Goal: Communication & Community: Participate in discussion

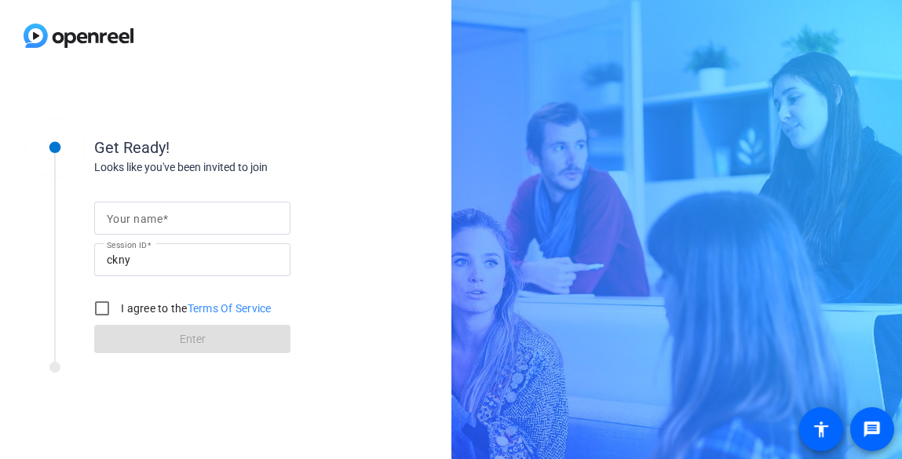
click at [130, 221] on mat-label "Your name" at bounding box center [135, 219] width 56 height 13
click at [130, 221] on input "Your name" at bounding box center [192, 218] width 171 height 19
type input "[PERSON_NAME]"
click at [104, 302] on input "I agree to the Terms Of Service" at bounding box center [101, 308] width 31 height 31
checkbox input "true"
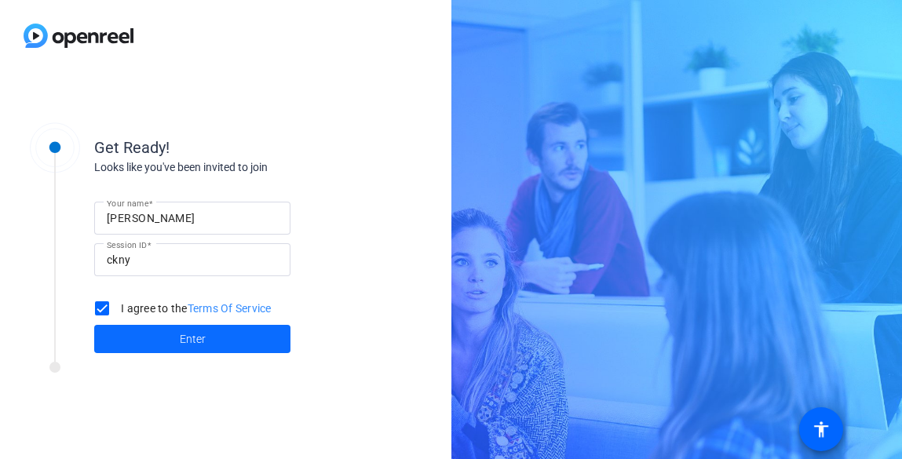
click at [116, 330] on span at bounding box center [192, 339] width 196 height 38
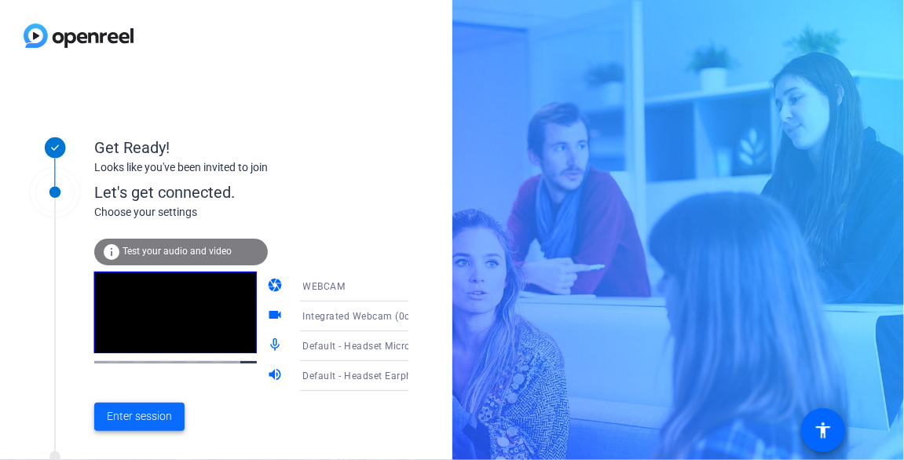
click at [119, 409] on span "Enter session" at bounding box center [139, 416] width 65 height 16
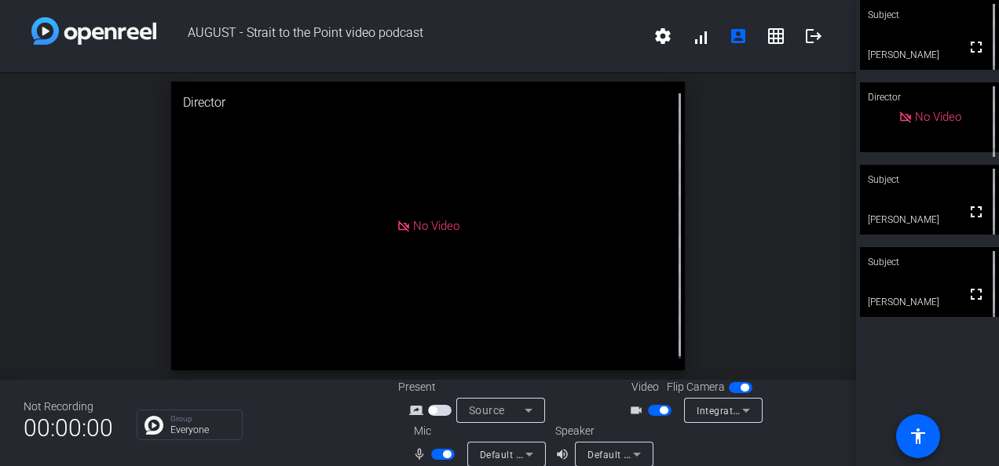
click at [901, 265] on div "Subject" at bounding box center [929, 262] width 139 height 30
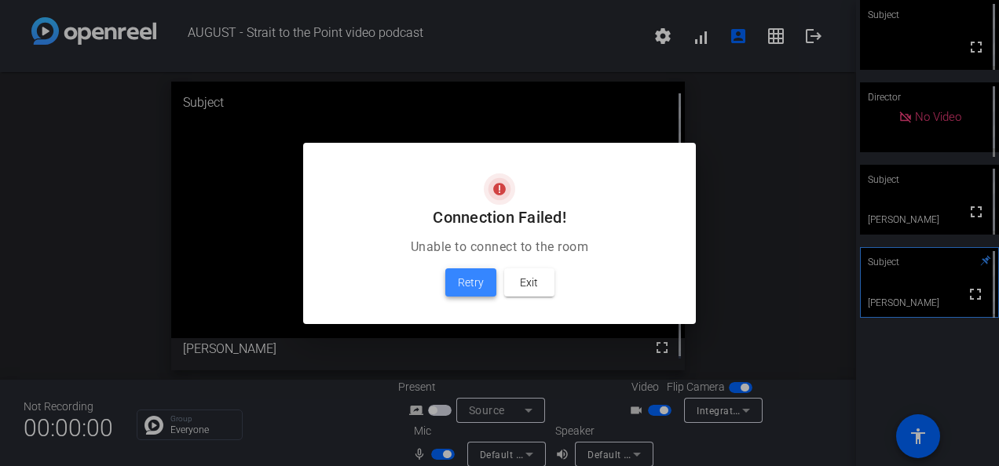
click at [465, 277] on span "Retry" at bounding box center [471, 282] width 26 height 19
click at [481, 278] on span "Retry" at bounding box center [471, 282] width 26 height 19
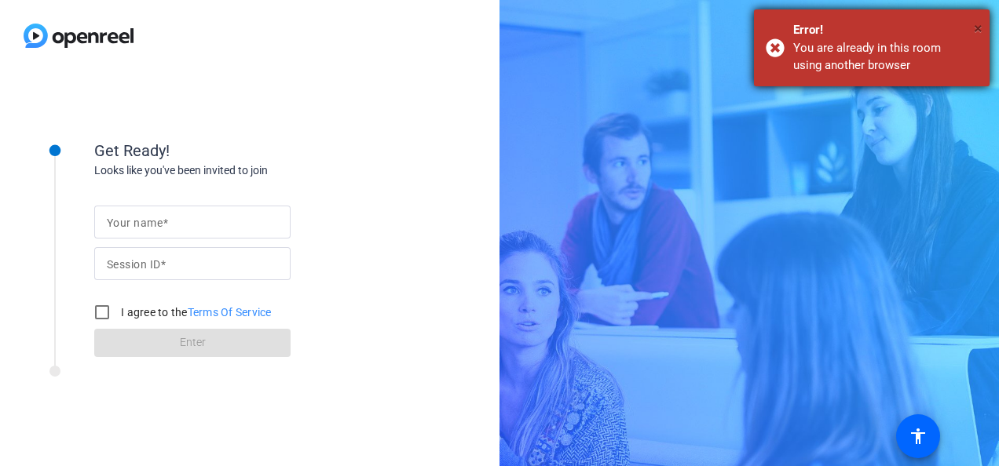
click at [901, 23] on span "×" at bounding box center [977, 28] width 9 height 19
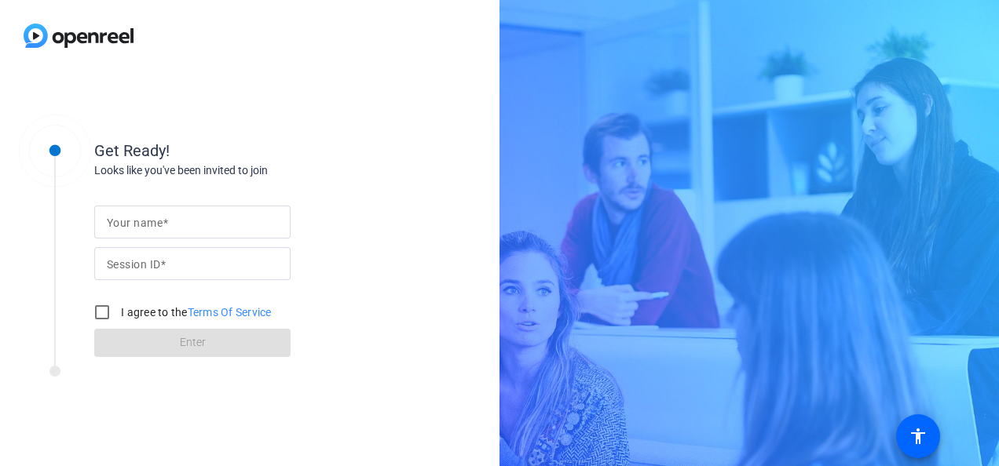
click at [391, 251] on div "Your name Session ID I agree to the Terms Of Service Enter" at bounding box center [251, 268] width 314 height 178
click at [212, 219] on input "Your name" at bounding box center [192, 222] width 171 height 19
type input "[PERSON_NAME]"
type input "ckny"
click at [97, 304] on input "I agree to the Terms Of Service" at bounding box center [101, 312] width 31 height 31
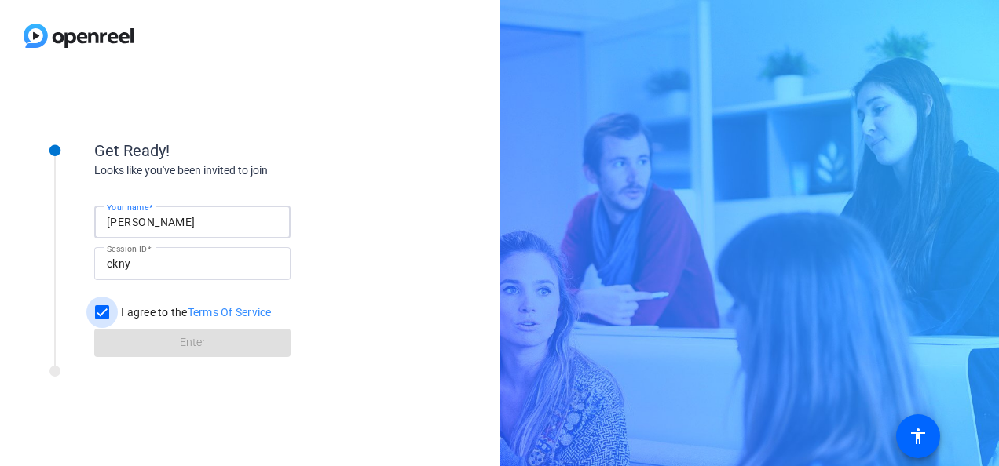
checkbox input "true"
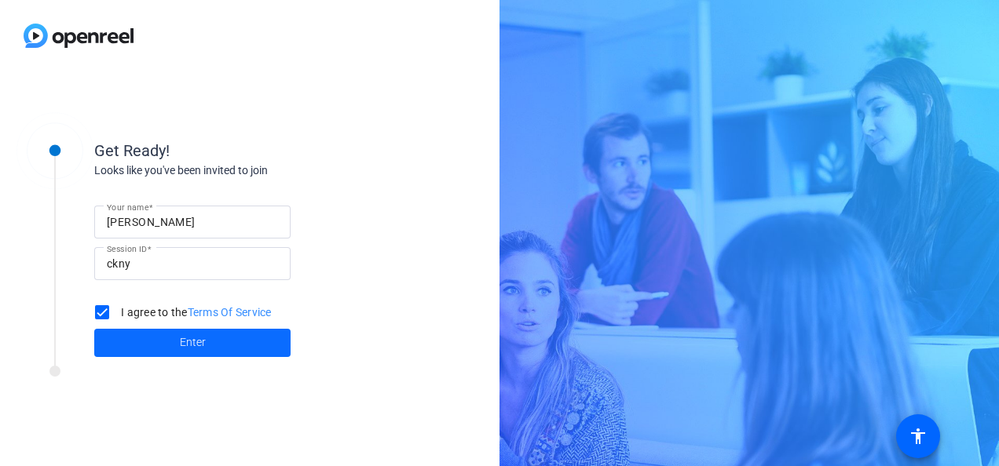
click at [185, 346] on span "Enter" at bounding box center [193, 342] width 26 height 16
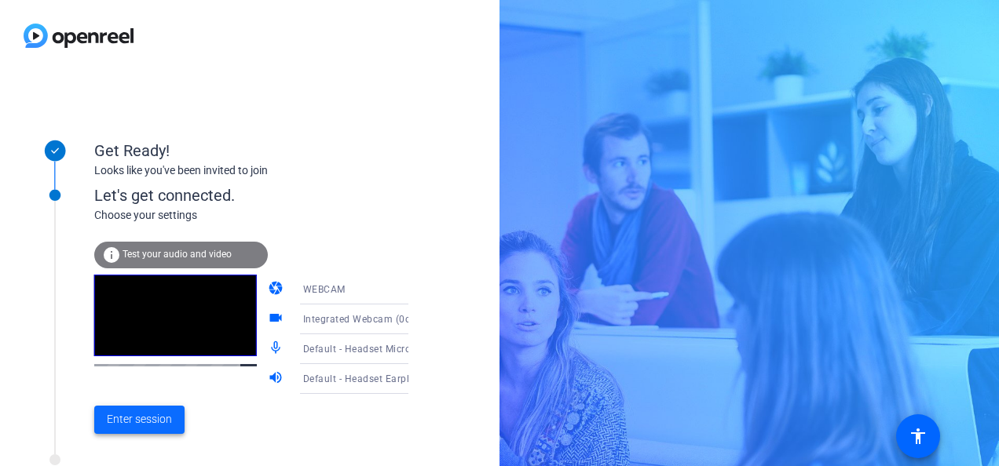
click at [141, 424] on span "Enter session" at bounding box center [139, 419] width 65 height 16
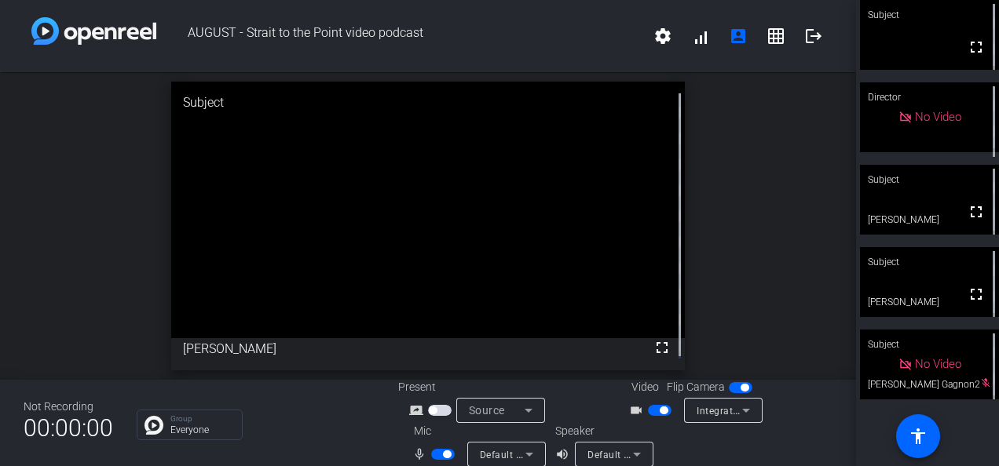
drag, startPoint x: 967, startPoint y: 295, endPoint x: 970, endPoint y: 353, distance: 58.2
click at [901, 295] on mat-icon "fullscreen" at bounding box center [975, 294] width 19 height 19
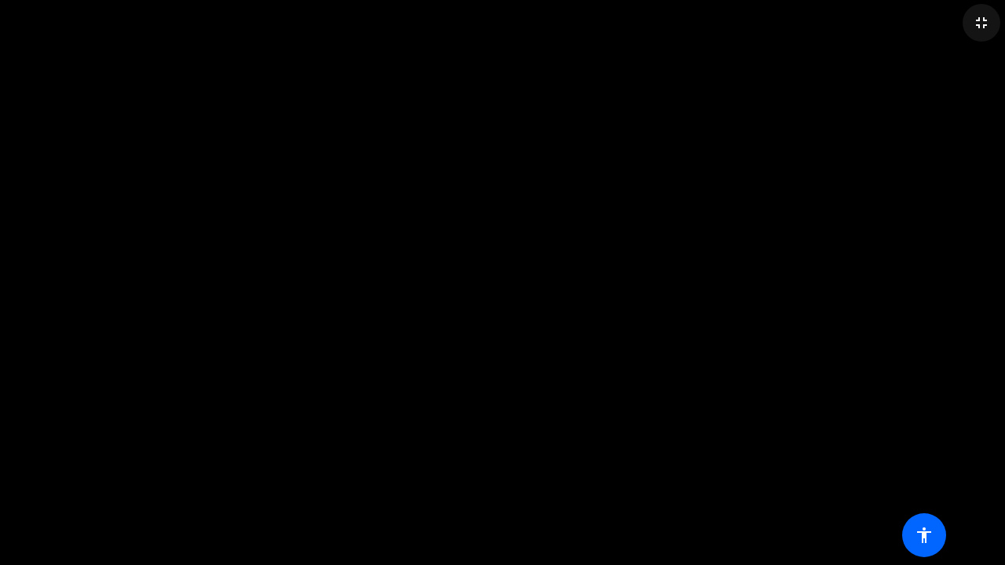
click at [901, 19] on mat-icon "fullscreen_exit" at bounding box center [981, 22] width 19 height 19
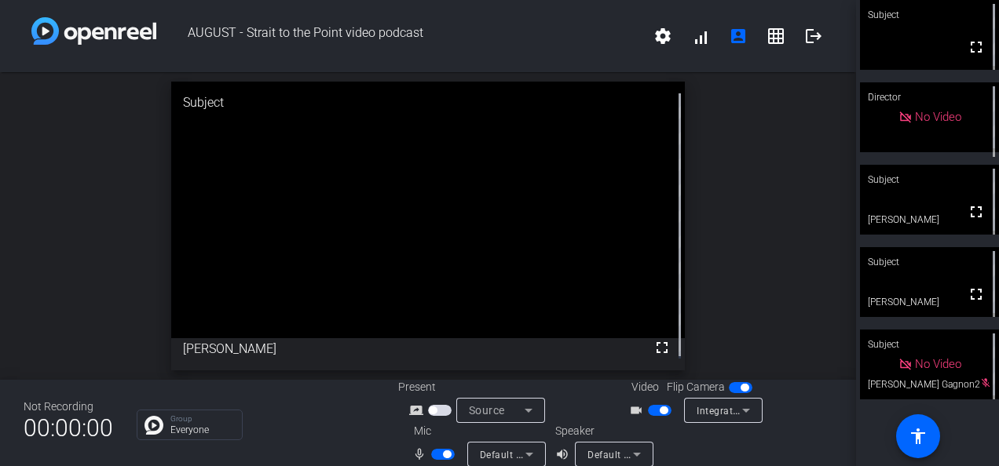
drag, startPoint x: 879, startPoint y: 286, endPoint x: 805, endPoint y: 320, distance: 81.1
click at [807, 320] on div "open_in_new Subject fullscreen [PERSON_NAME]" at bounding box center [428, 226] width 856 height 308
click at [766, 35] on mat-icon "grid_on" at bounding box center [775, 36] width 19 height 19
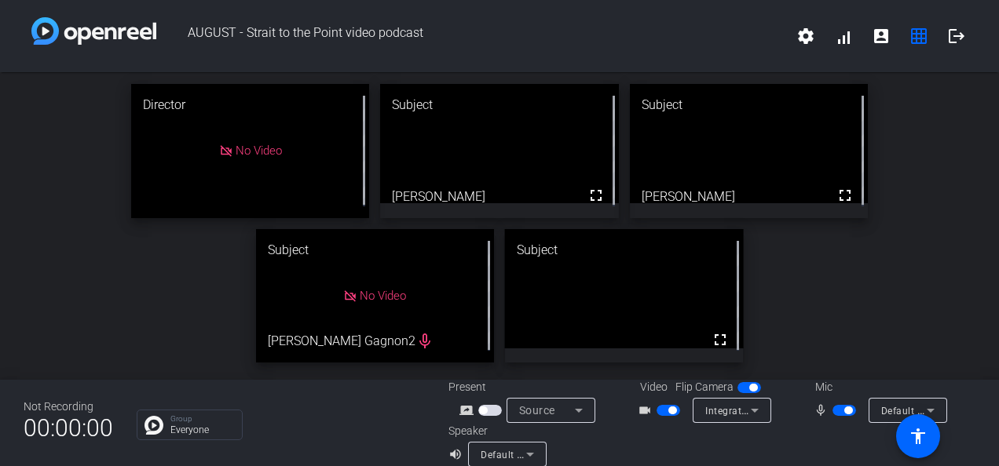
click at [668, 410] on span "button" at bounding box center [672, 411] width 8 height 8
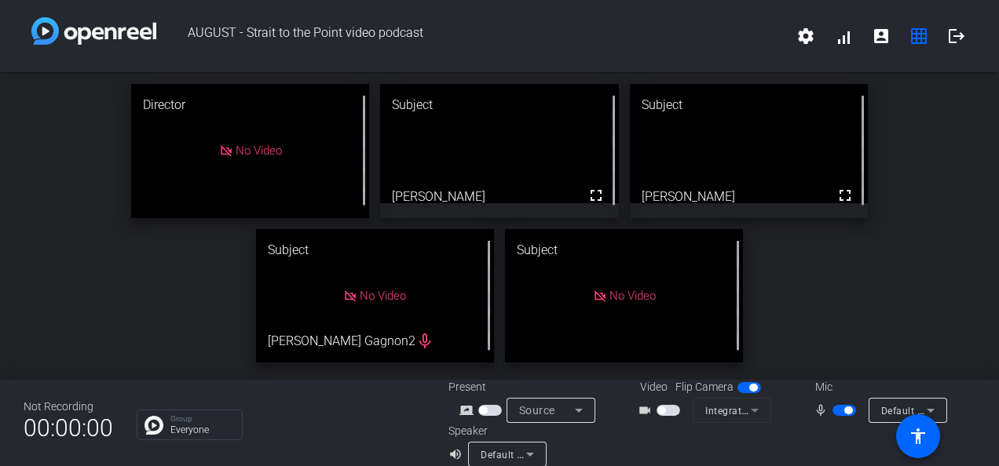
click at [659, 410] on span "button" at bounding box center [661, 411] width 8 height 8
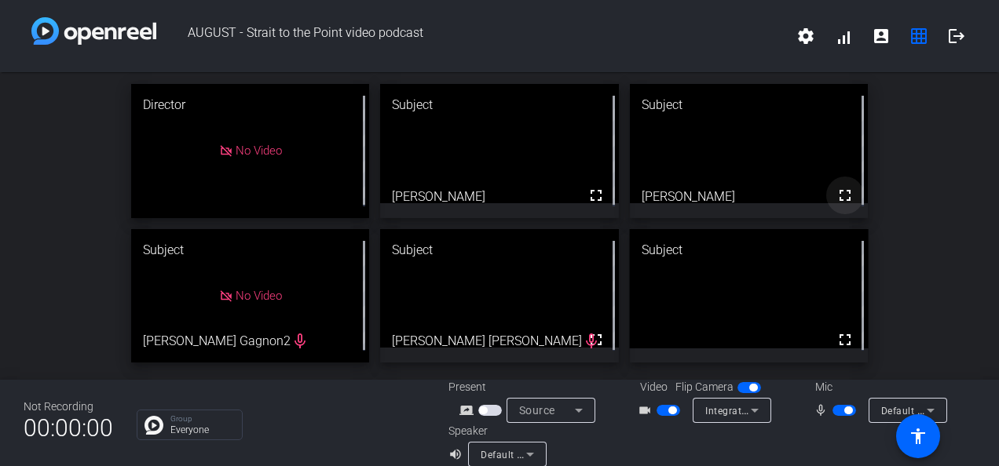
click at [835, 195] on mat-icon "fullscreen" at bounding box center [844, 195] width 19 height 19
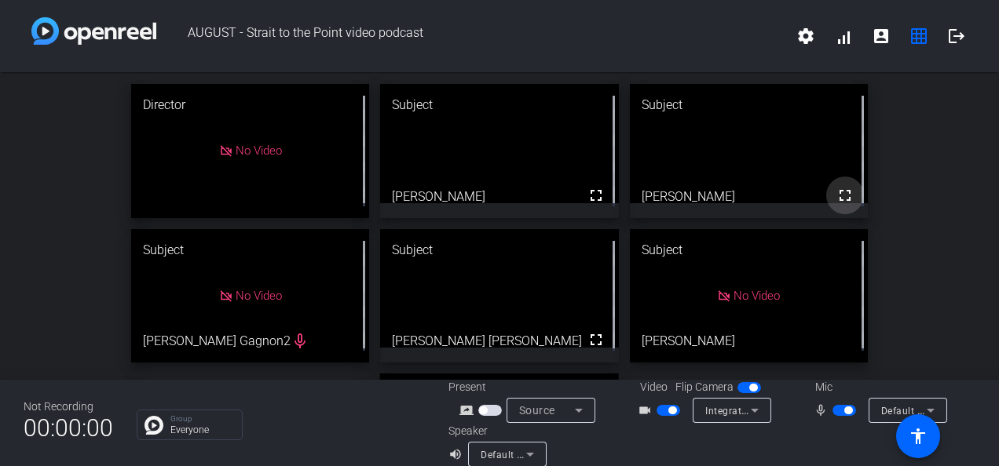
click at [835, 196] on mat-icon "fullscreen" at bounding box center [844, 195] width 19 height 19
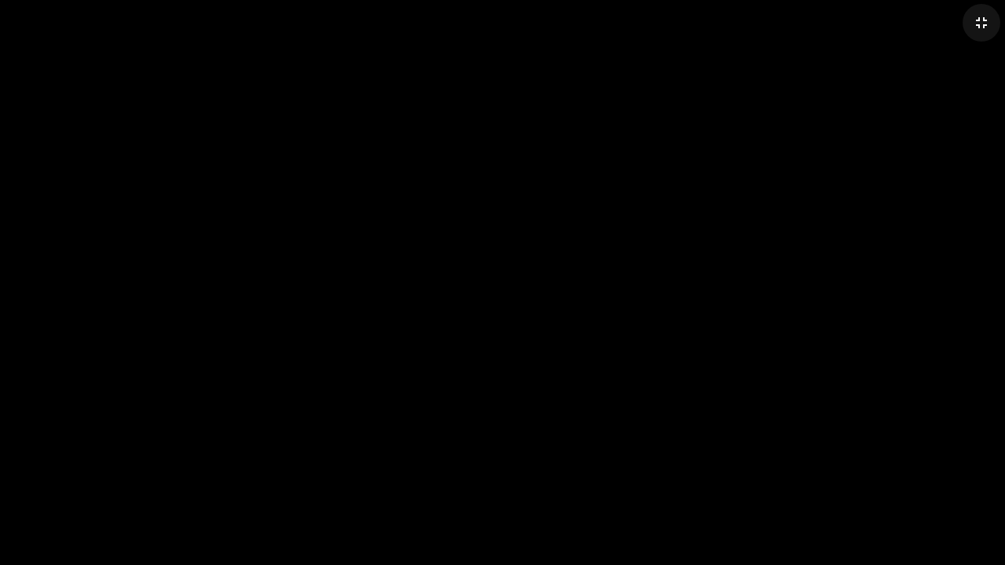
click at [901, 21] on mat-icon "fullscreen_exit" at bounding box center [981, 22] width 19 height 19
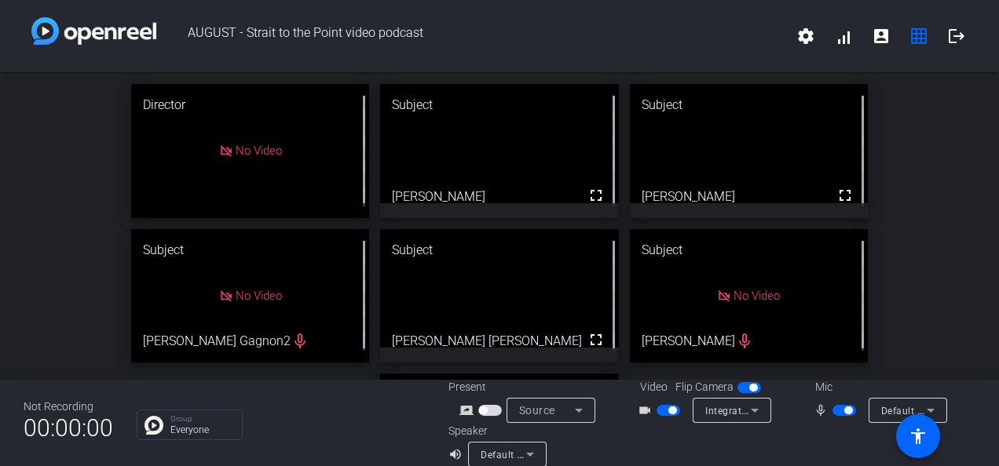
click at [668, 411] on span "button" at bounding box center [672, 411] width 8 height 8
click at [844, 409] on span "button" at bounding box center [848, 411] width 8 height 8
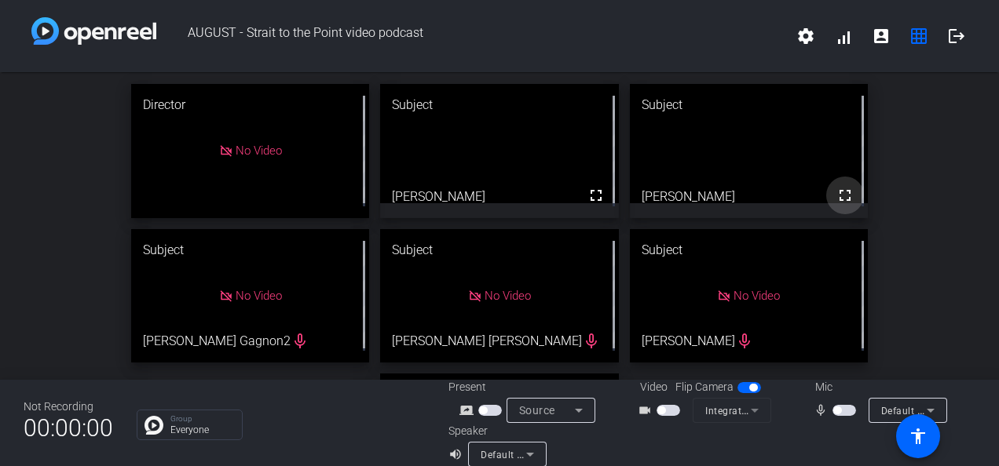
click at [835, 188] on mat-icon "fullscreen" at bounding box center [844, 195] width 19 height 19
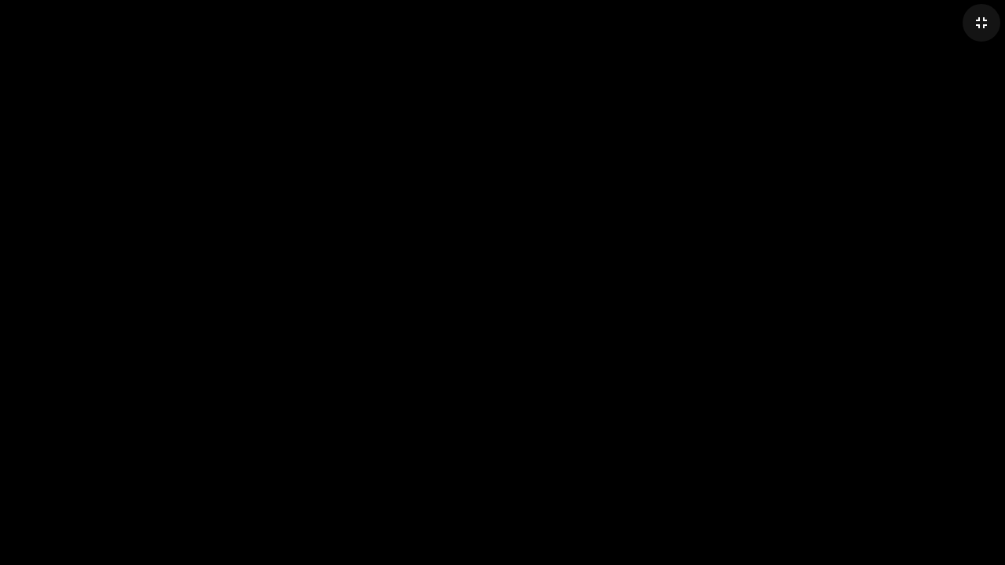
click at [901, 28] on mat-icon "fullscreen_exit" at bounding box center [981, 22] width 19 height 19
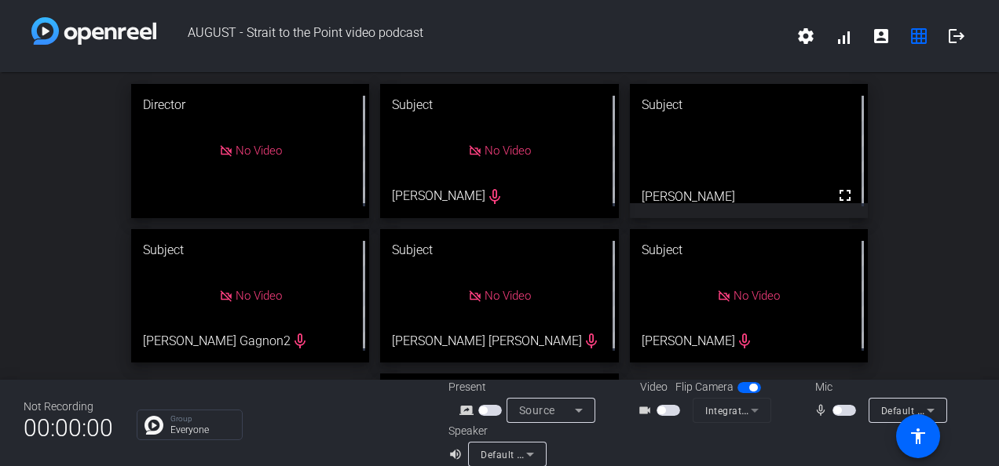
click at [833, 409] on span "button" at bounding box center [837, 411] width 8 height 8
click at [837, 406] on span "button" at bounding box center [844, 410] width 24 height 11
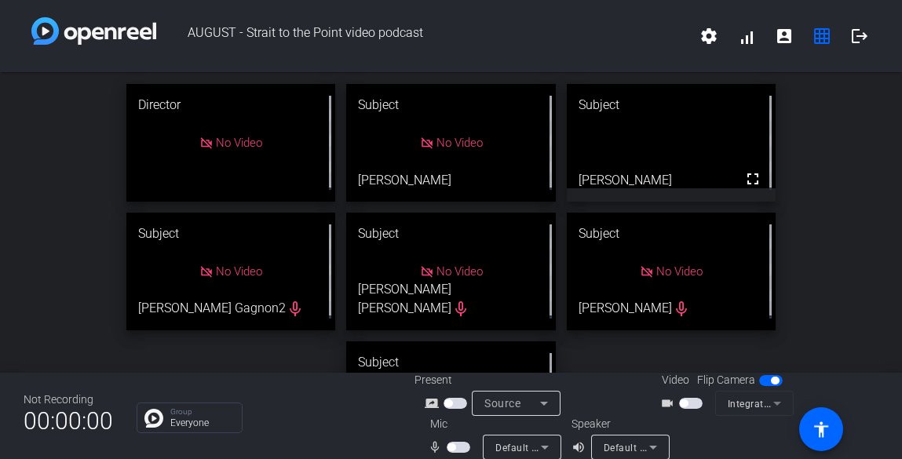
scroll to position [18, 0]
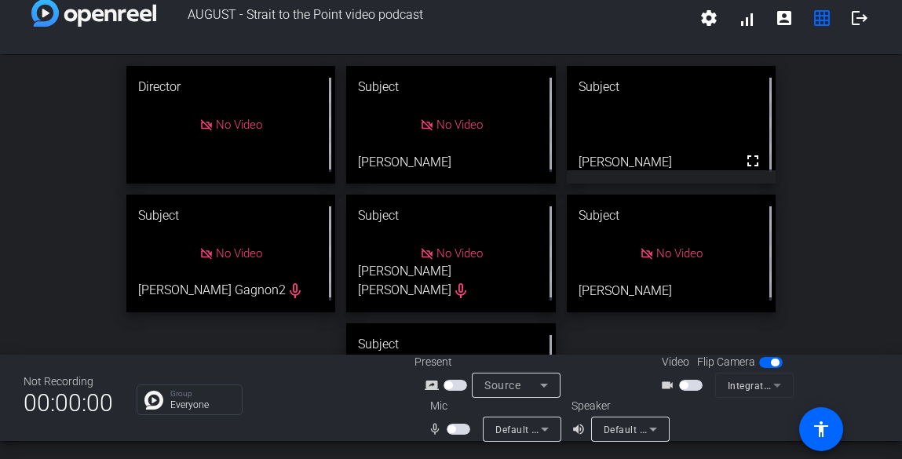
click at [458, 431] on span "button" at bounding box center [459, 429] width 24 height 11
click at [458, 431] on span "button" at bounding box center [462, 429] width 8 height 8
click at [458, 431] on span "button" at bounding box center [459, 429] width 24 height 11
click at [458, 431] on span "button" at bounding box center [462, 429] width 8 height 8
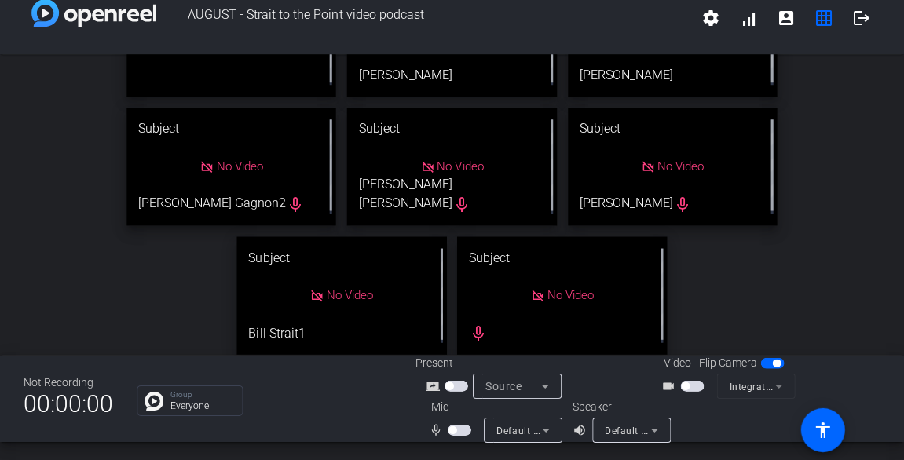
scroll to position [89, 0]
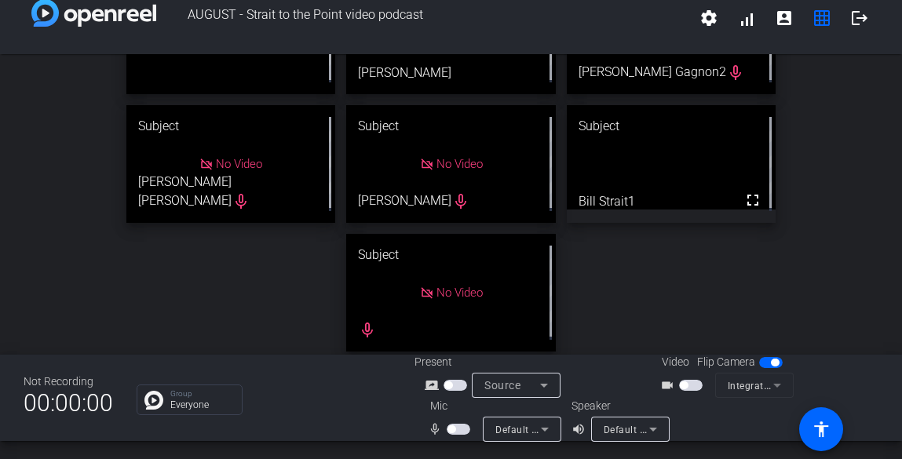
click at [457, 431] on span "button" at bounding box center [459, 429] width 24 height 11
click at [688, 389] on span "button" at bounding box center [691, 385] width 24 height 11
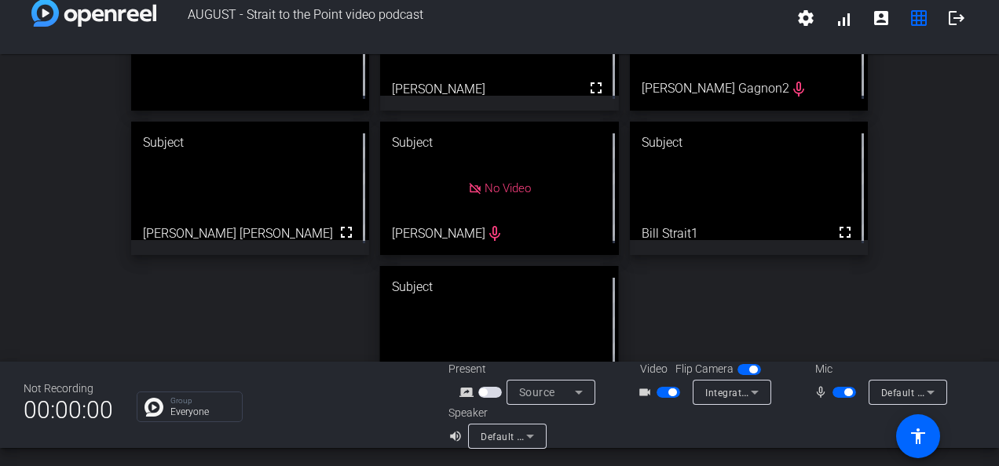
click at [662, 394] on span "button" at bounding box center [668, 392] width 24 height 11
click at [844, 393] on span "button" at bounding box center [848, 393] width 8 height 8
click at [840, 393] on span "button" at bounding box center [844, 392] width 24 height 11
click at [844, 393] on span "button" at bounding box center [848, 393] width 8 height 8
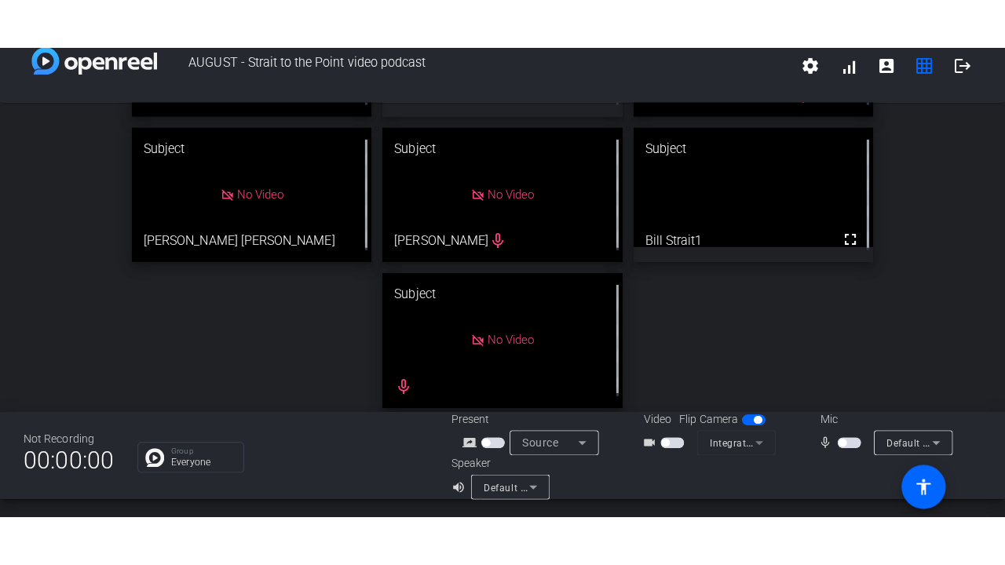
scroll to position [53, 0]
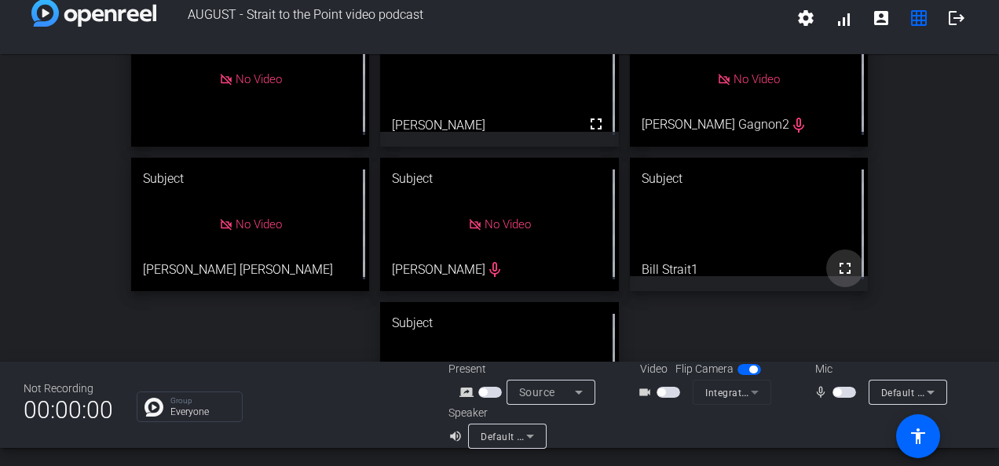
click at [835, 265] on mat-icon "fullscreen" at bounding box center [844, 268] width 19 height 19
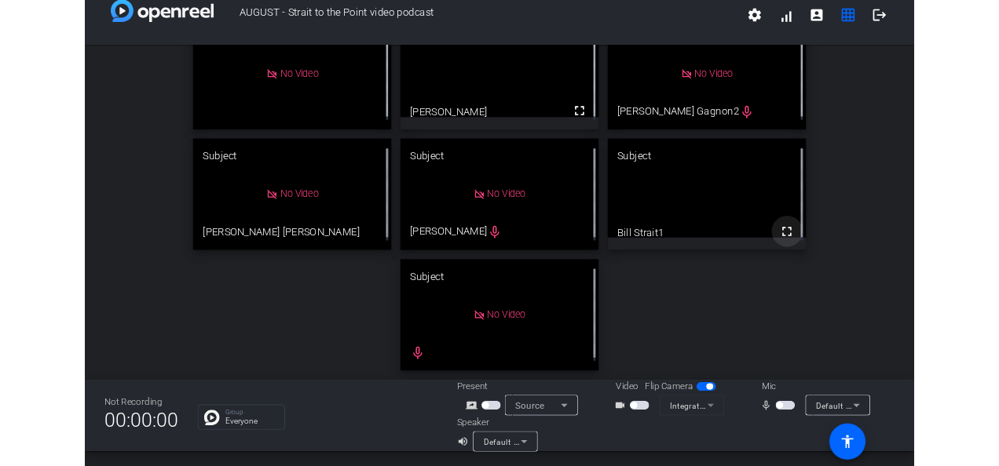
scroll to position [36, 0]
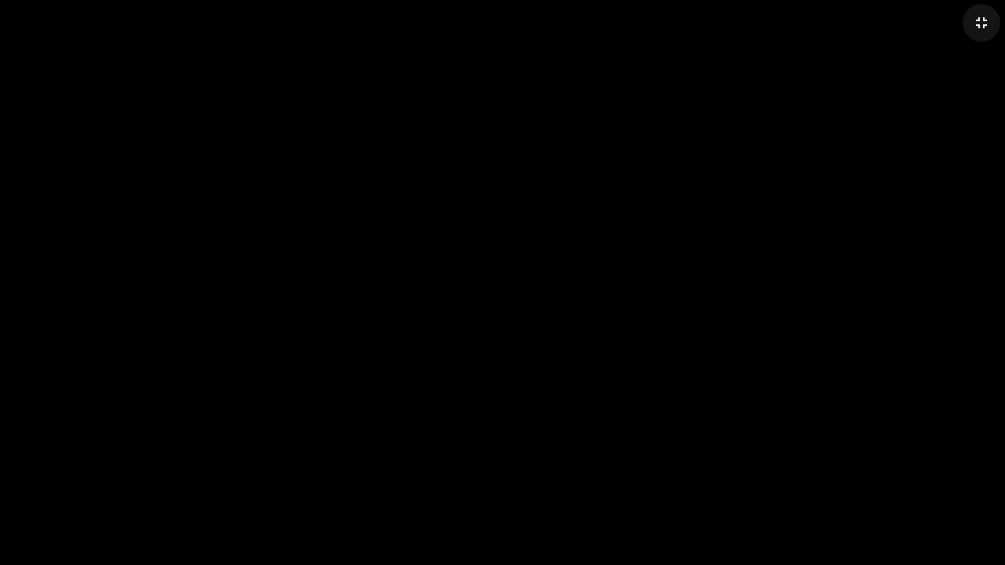
click at [901, 27] on mat-icon "fullscreen_exit" at bounding box center [981, 22] width 19 height 19
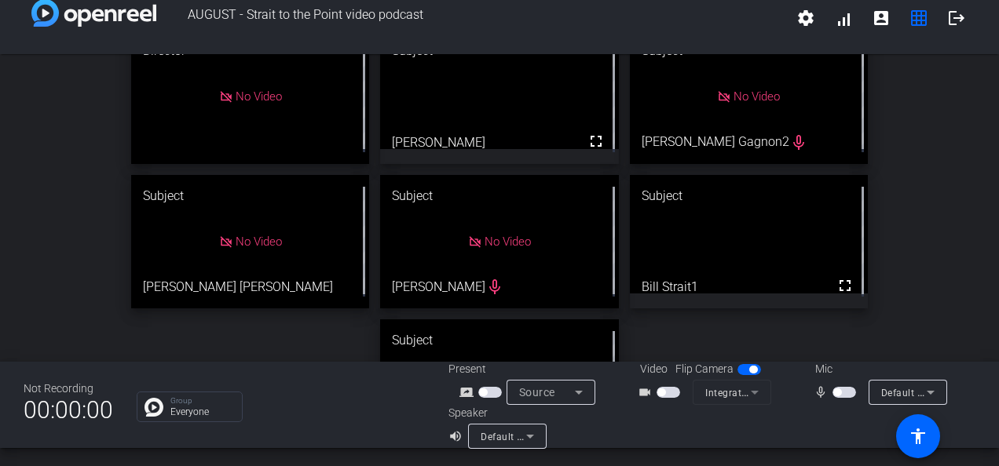
click at [840, 394] on span "button" at bounding box center [844, 392] width 24 height 11
click at [844, 394] on span "button" at bounding box center [848, 393] width 8 height 8
click at [840, 389] on span "button" at bounding box center [844, 392] width 24 height 11
click at [844, 389] on span "button" at bounding box center [848, 393] width 8 height 8
click at [838, 395] on span "button" at bounding box center [844, 392] width 24 height 11
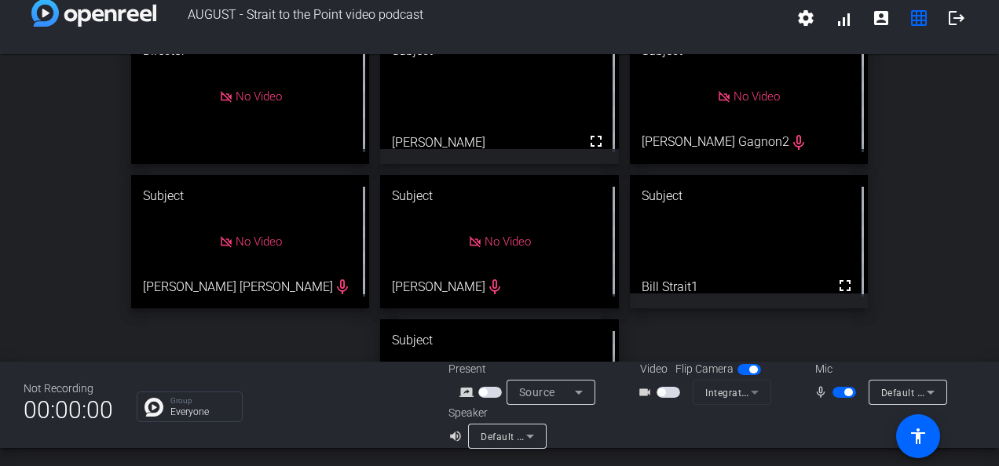
click at [844, 394] on span "button" at bounding box center [848, 393] width 8 height 8
click at [833, 394] on span "button" at bounding box center [837, 393] width 8 height 8
click at [844, 392] on span "button" at bounding box center [848, 393] width 8 height 8
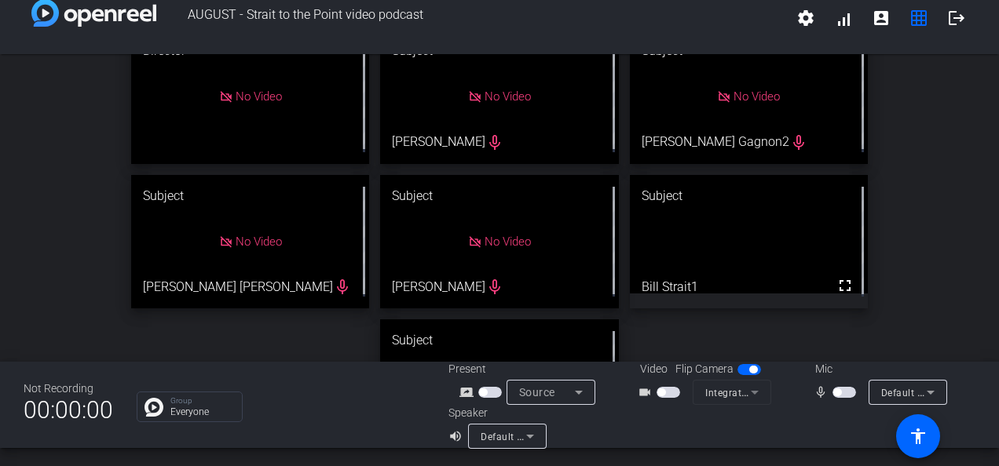
drag, startPoint x: 838, startPoint y: 393, endPoint x: 831, endPoint y: 397, distance: 9.2
click at [838, 393] on span "button" at bounding box center [844, 392] width 24 height 11
click at [666, 391] on span "button" at bounding box center [668, 392] width 24 height 11
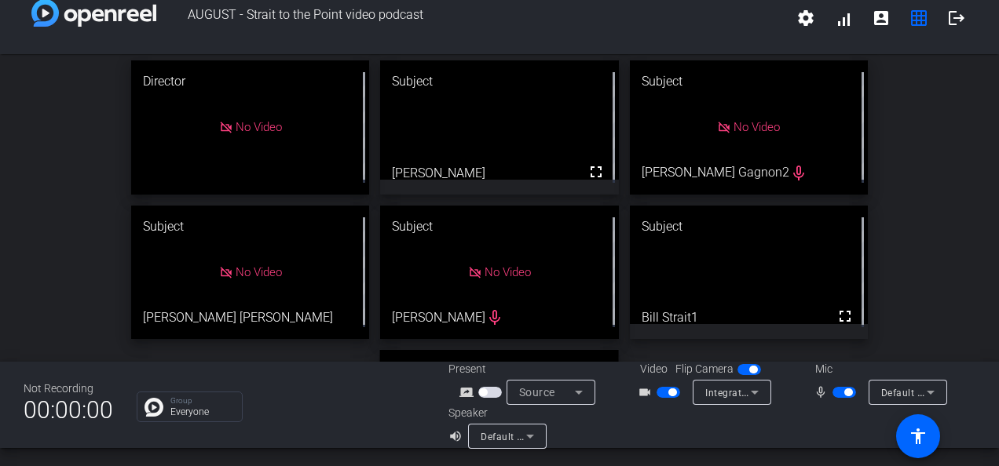
scroll to position [0, 0]
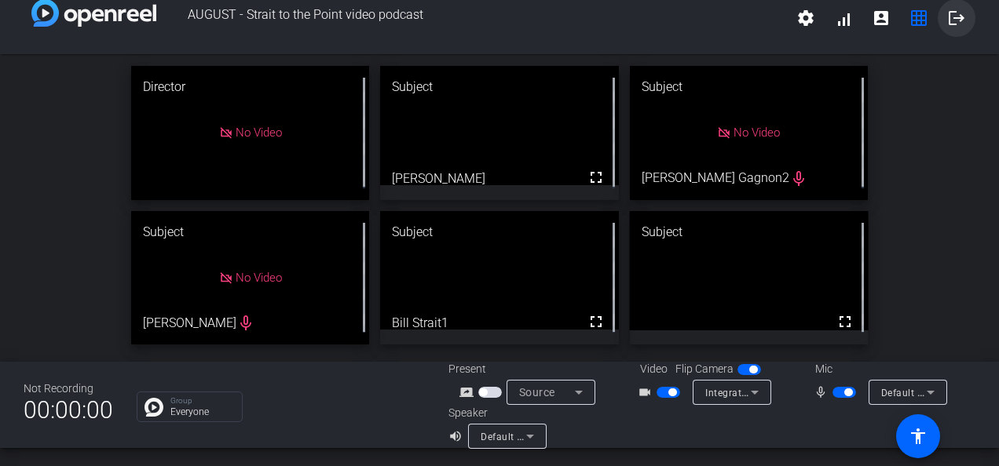
click at [901, 13] on mat-icon "logout" at bounding box center [956, 18] width 19 height 19
